Goal: Find contact information: Find contact information

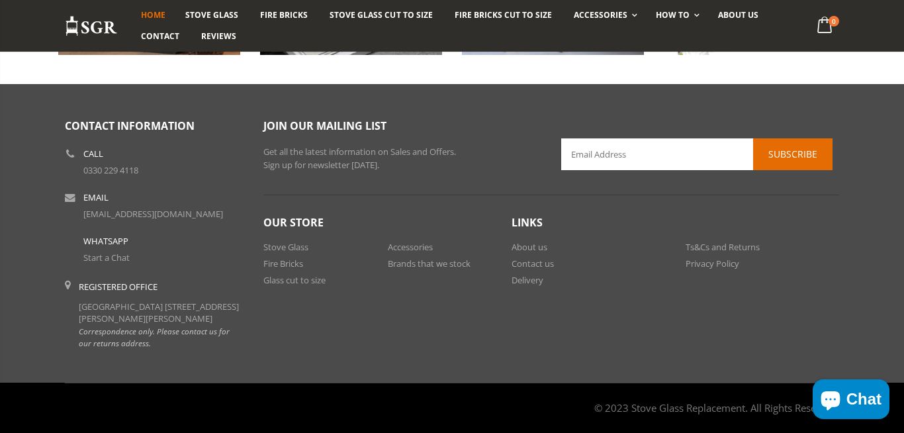
scroll to position [1132, 0]
drag, startPoint x: 132, startPoint y: 318, endPoint x: 77, endPoint y: 323, distance: 55.1
click at [77, 323] on li "Registered Office [GEOGRAPHIC_DATA] [STREET_ADDRESS][PERSON_NAME][PERSON_NAME] …" at bounding box center [154, 315] width 179 height 80
copy div "BH16 6FA"
drag, startPoint x: 169, startPoint y: 311, endPoint x: 146, endPoint y: 303, distance: 24.7
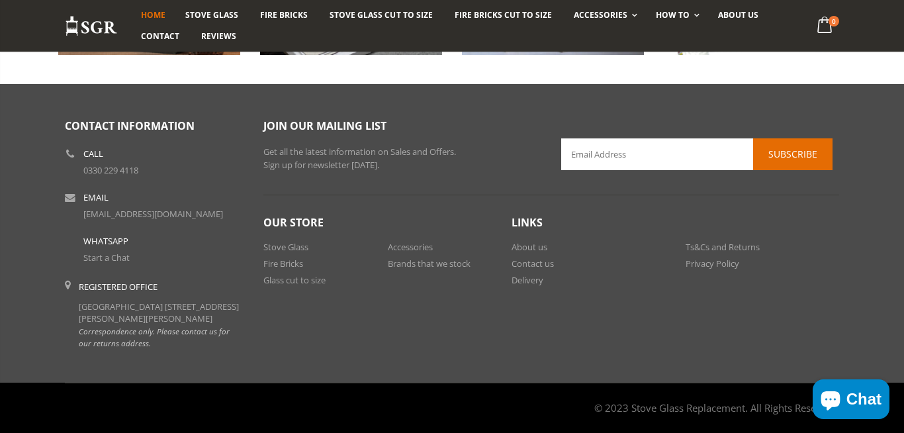
click at [146, 303] on div "Registered Office [GEOGRAPHIC_DATA] [STREET_ADDRESS][PERSON_NAME][PERSON_NAME] …" at bounding box center [161, 315] width 165 height 68
copy div "[PERSON_NAME],"
drag, startPoint x: 79, startPoint y: 295, endPoint x: 238, endPoint y: 290, distance: 159.6
click at [238, 290] on div "Registered Office [GEOGRAPHIC_DATA] [STREET_ADDRESS][PERSON_NAME][PERSON_NAME] …" at bounding box center [161, 315] width 165 height 68
copy div "[GEOGRAPHIC_DATA][STREET_ADDRESS][PERSON_NAME],"
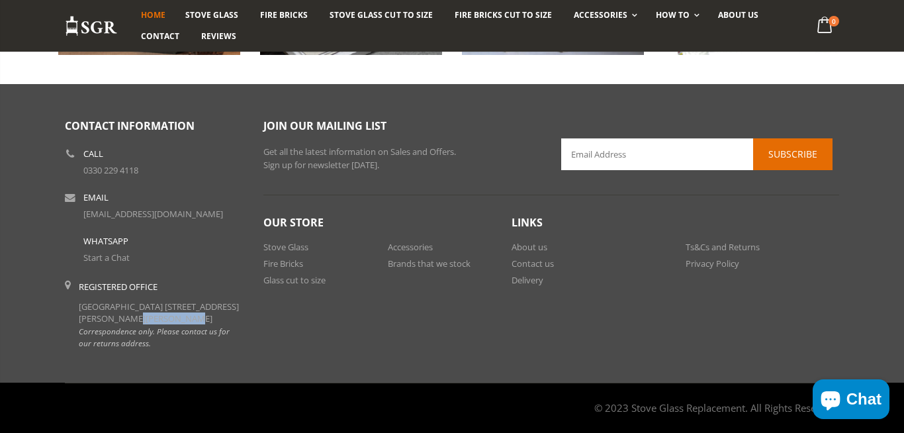
drag, startPoint x: 78, startPoint y: 308, endPoint x: 140, endPoint y: 306, distance: 62.3
click at [140, 306] on li "Registered Office [GEOGRAPHIC_DATA] [STREET_ADDRESS][PERSON_NAME][PERSON_NAME] …" at bounding box center [154, 315] width 179 height 80
copy div "[GEOGRAPHIC_DATA]"
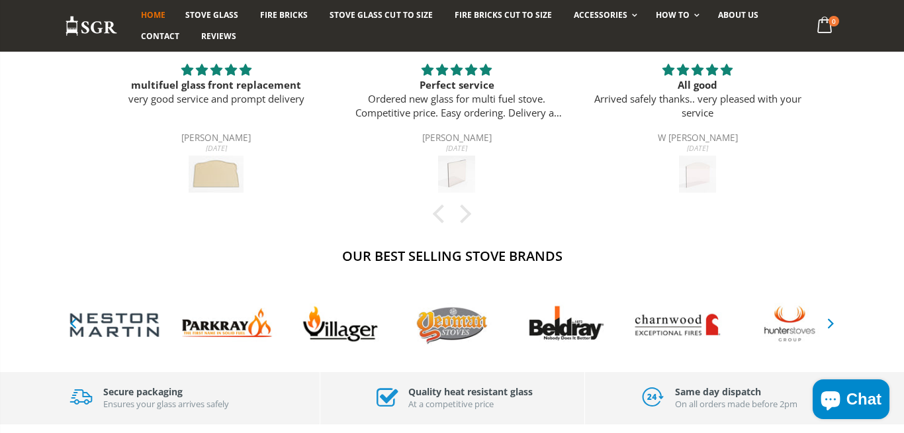
scroll to position [0, 0]
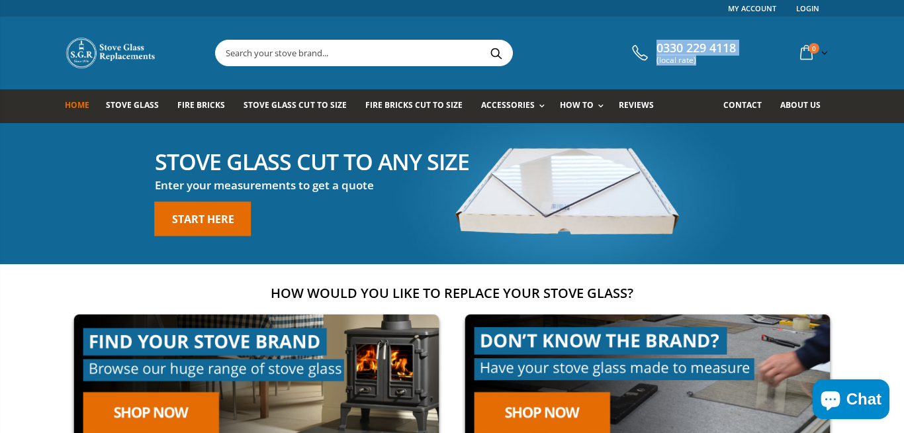
drag, startPoint x: 751, startPoint y: 57, endPoint x: 642, endPoint y: 39, distance: 110.0
click at [636, 43] on div "0330 229 4118 (local rate) 0 item(s) 0 item(s) You have no items in your shoppi…" at bounding box center [452, 53] width 794 height 73
click at [719, 30] on div "0330 229 4118 (local rate) 0 item(s) 0 item(s) You have no items in your shoppi…" at bounding box center [452, 53] width 794 height 73
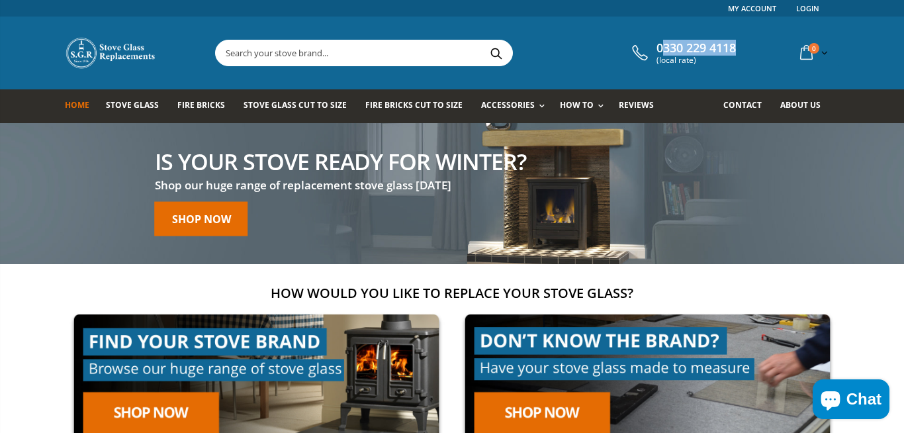
drag, startPoint x: 747, startPoint y: 45, endPoint x: 728, endPoint y: 62, distance: 24.9
click at [653, 50] on div "0330 229 4118 (local rate) 0 item(s) 0 item(s) You have no items in your shoppi…" at bounding box center [452, 53] width 794 height 73
click at [748, 51] on div "0330 229 4118 (local rate) 0 item(s) 0 item(s) You have no items in your shoppi…" at bounding box center [734, 52] width 211 height 27
drag, startPoint x: 748, startPoint y: 51, endPoint x: 661, endPoint y: 35, distance: 88.2
click at [661, 35] on div "0330 229 4118 (local rate) 0 item(s) 0 item(s) You have no items in your shoppi…" at bounding box center [452, 53] width 794 height 73
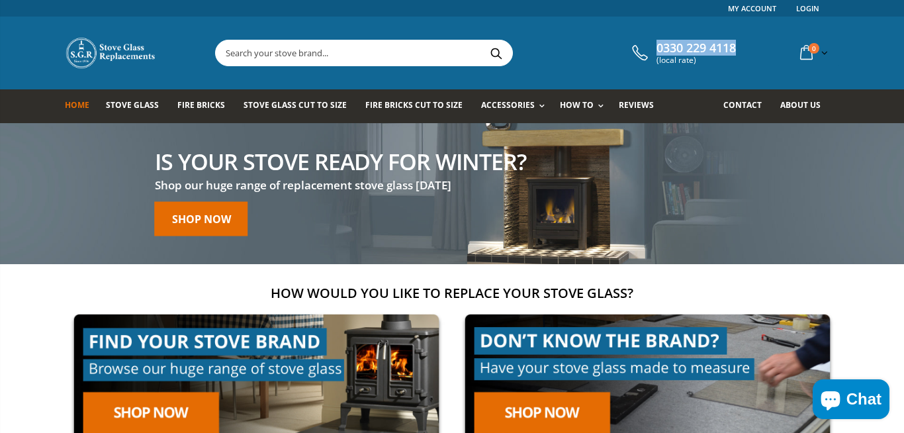
copy link "0330 229 4118"
